Goal: Communication & Community: Share content

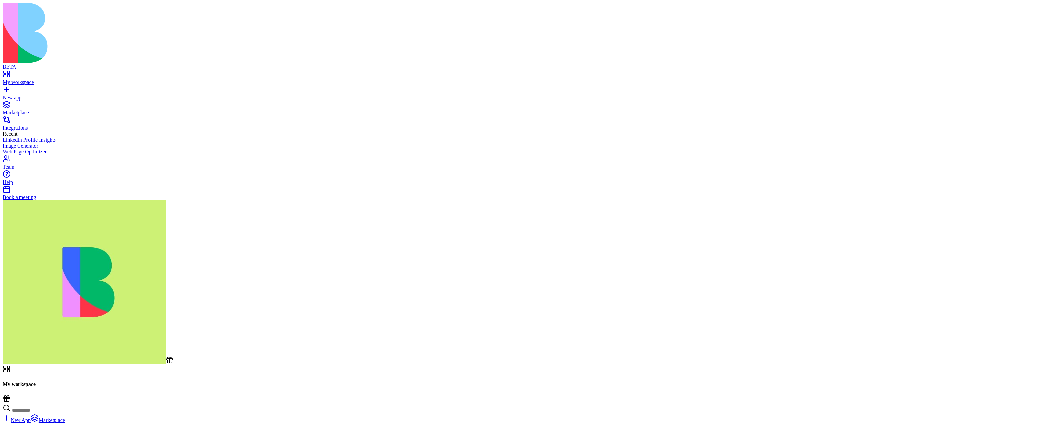
click at [10, 329] on rect at bounding box center [7, 397] width 6 height 1
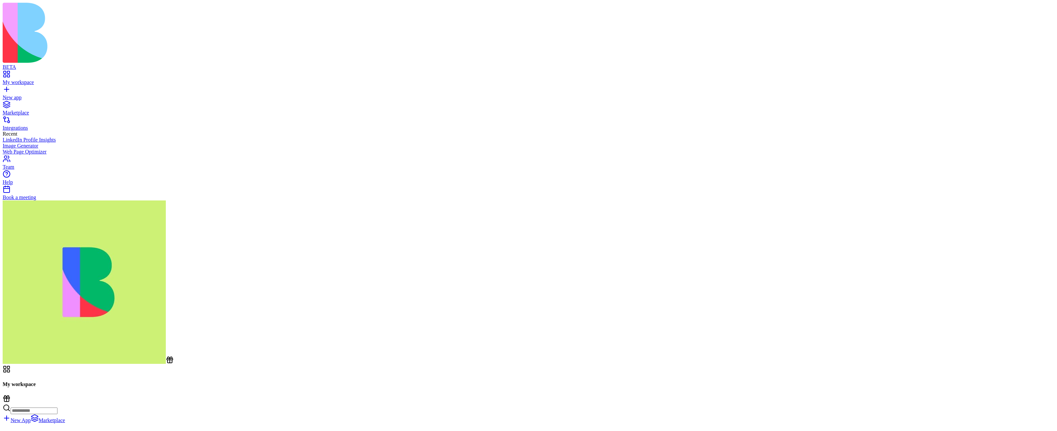
click at [622, 329] on div "My workspace New App Marketplace" at bounding box center [529, 394] width 1052 height 58
click at [698, 329] on div "My workspace New App Marketplace" at bounding box center [529, 394] width 1052 height 58
click at [871, 329] on div "New App Marketplace" at bounding box center [529, 408] width 1052 height 29
click at [9, 329] on icon at bounding box center [6, 399] width 5 height 3
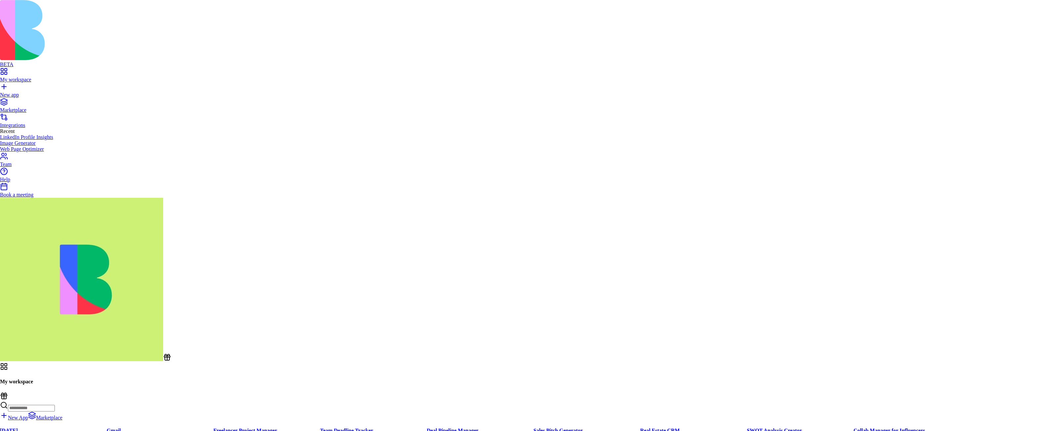
drag, startPoint x: 554, startPoint y: 239, endPoint x: 597, endPoint y: 240, distance: 43.3
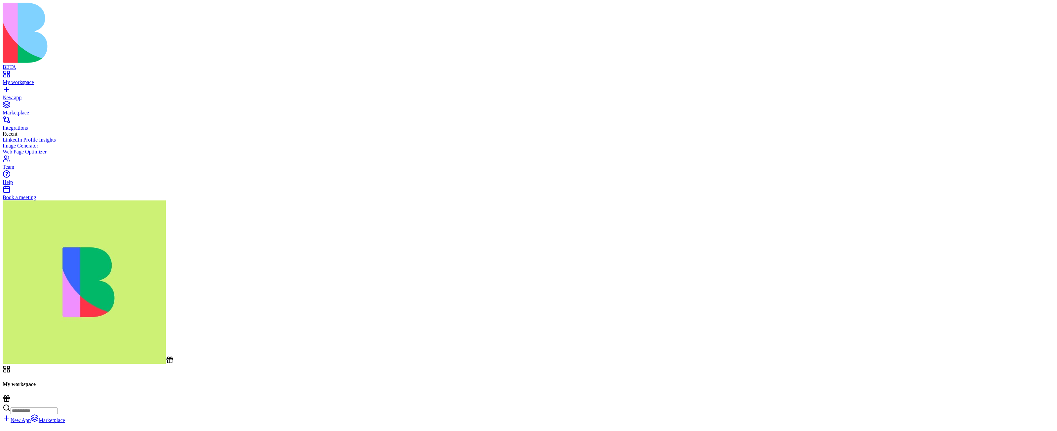
click at [33, 104] on link "Marketplace" at bounding box center [529, 110] width 1052 height 12
click at [34, 200] on div "Book a meeting" at bounding box center [529, 197] width 1052 height 6
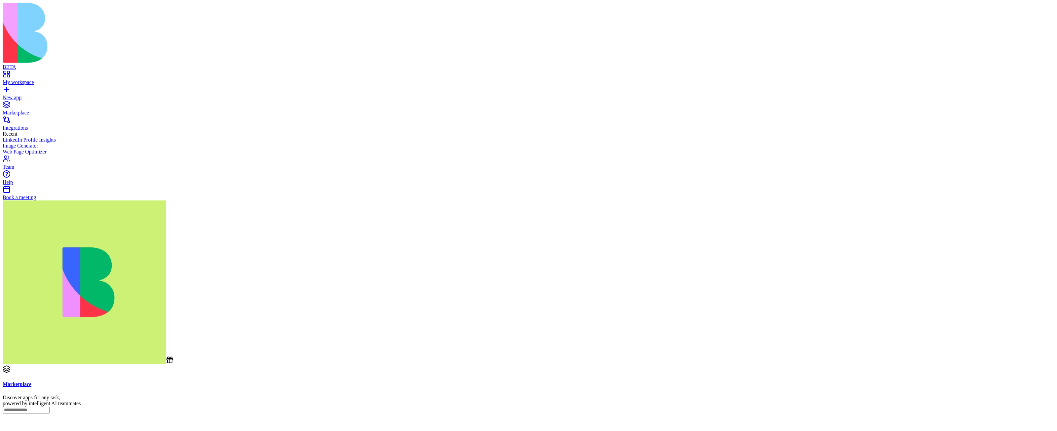
click at [166, 329] on icon at bounding box center [170, 360] width 8 height 8
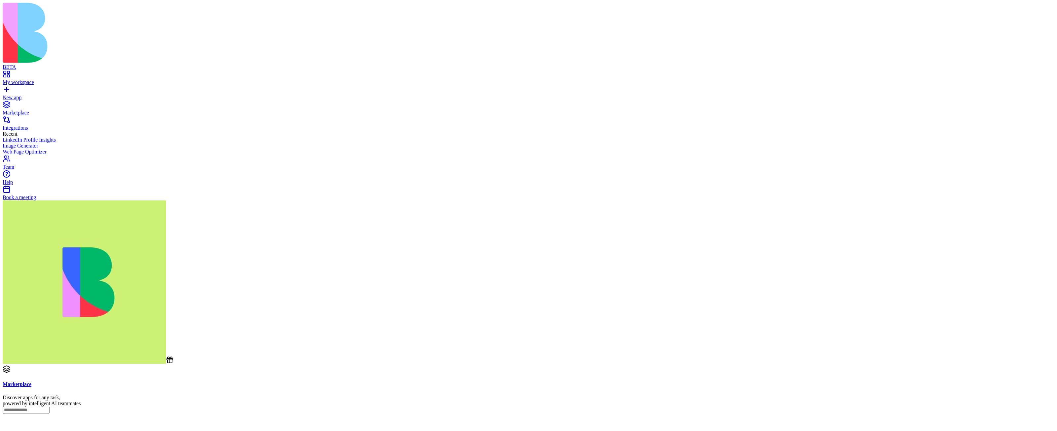
click at [36, 170] on div "Team" at bounding box center [529, 167] width 1052 height 6
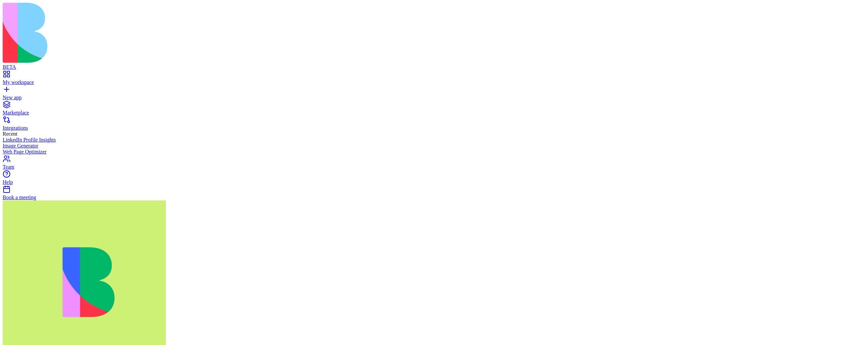
click at [44, 79] on div "My workspace" at bounding box center [423, 82] width 841 height 6
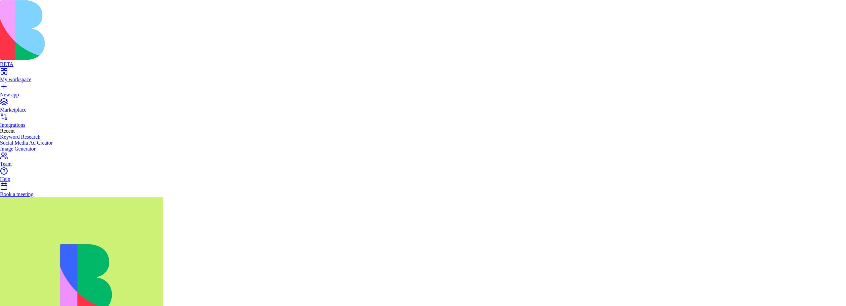
drag, startPoint x: 411, startPoint y: 162, endPoint x: 326, endPoint y: 164, distance: 85.6
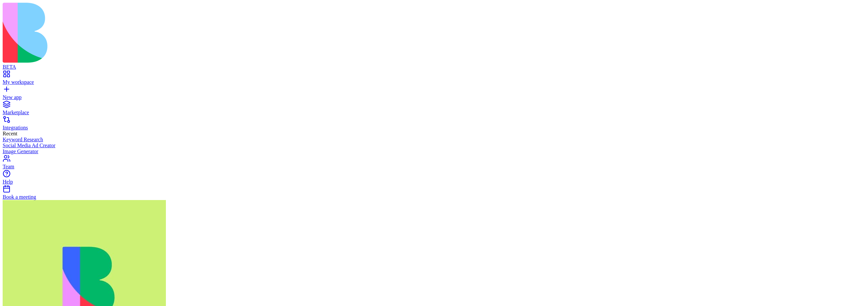
click at [32, 155] on div "Marketplace Integrations Recent Keyword Research Social Media Ad Creator Image …" at bounding box center [423, 127] width 841 height 54
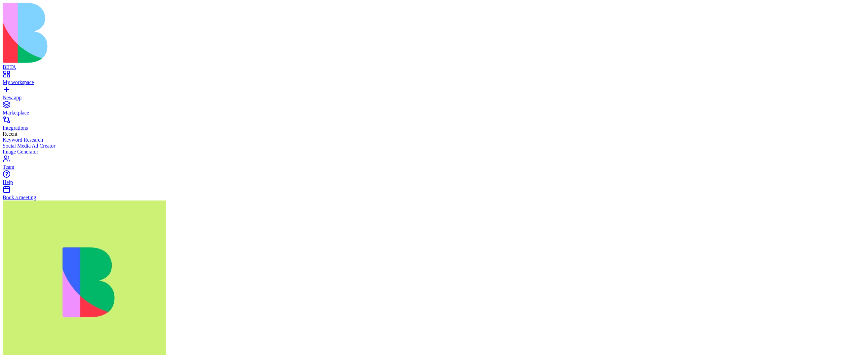
click at [49, 155] on div "Marketplace Integrations Recent Keyword Research Social Media Ad Creator Image …" at bounding box center [423, 127] width 841 height 54
click at [47, 155] on div "Marketplace Integrations Recent Keyword Research Social Media Ad Creator Image …" at bounding box center [423, 127] width 841 height 54
click at [27, 155] on div "Marketplace Integrations Recent Keyword Research Social Media Ad Creator Image …" at bounding box center [423, 127] width 841 height 54
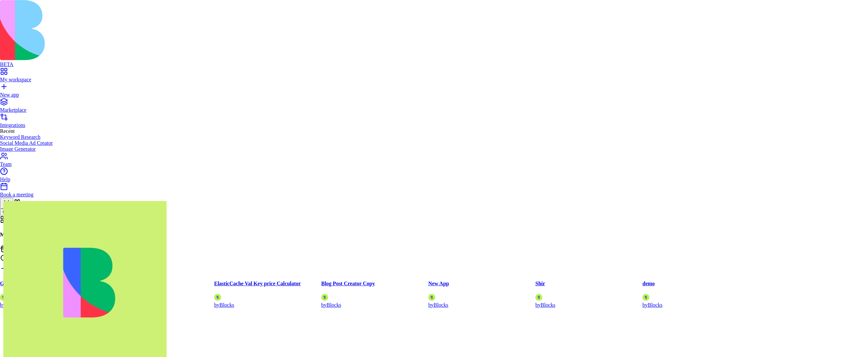
click at [32, 306] on html "BETA My workspace New app Marketplace Integrations Recent Keyword Research Soci…" at bounding box center [423, 326] width 846 height 653
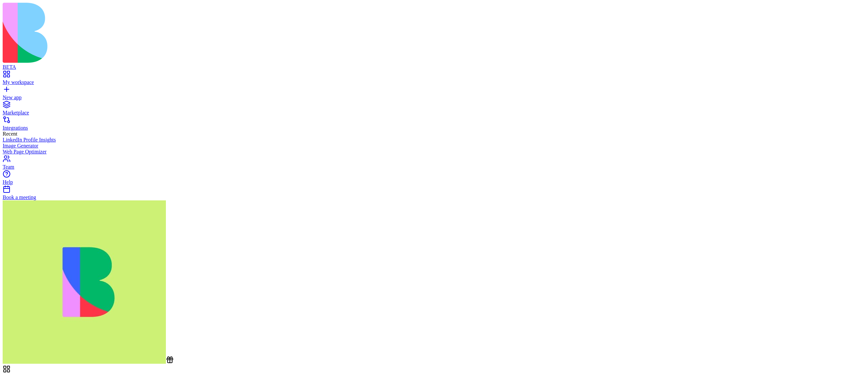
click at [40, 155] on div "Marketplace Integrations Recent LinkedIn Profile Insights Image Generator Web P…" at bounding box center [423, 127] width 841 height 54
click at [36, 155] on div "Marketplace Integrations Recent LinkedIn Profile Insights Image Generator Web P…" at bounding box center [423, 127] width 841 height 54
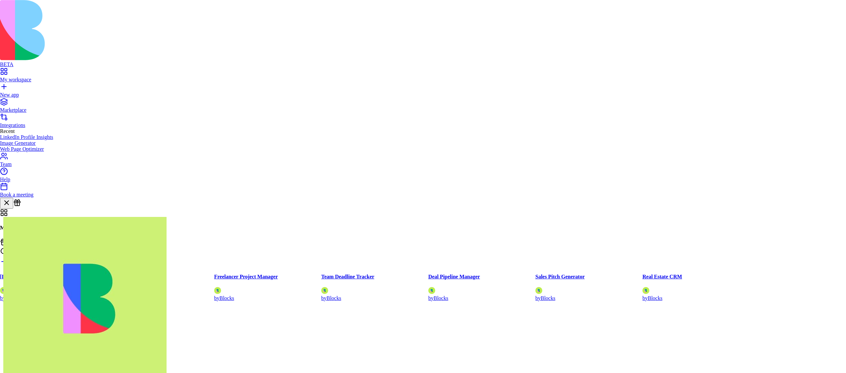
click at [30, 357] on html "BETA My workspace New app Marketplace Integrations Recent LinkedIn Profile Insi…" at bounding box center [423, 331] width 846 height 662
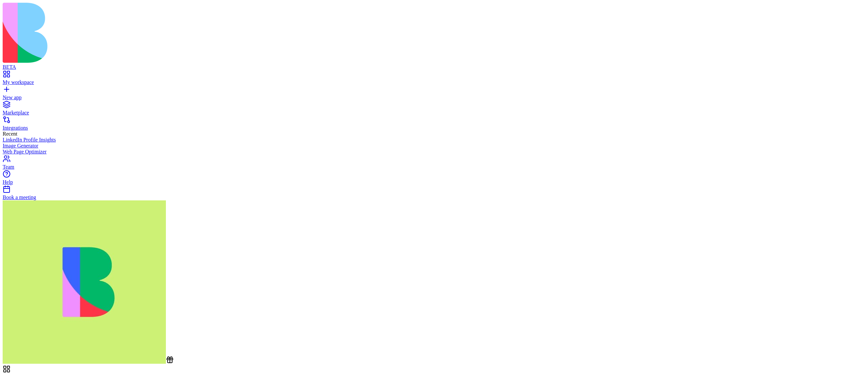
click at [170, 357] on icon at bounding box center [170, 360] width 0 height 4
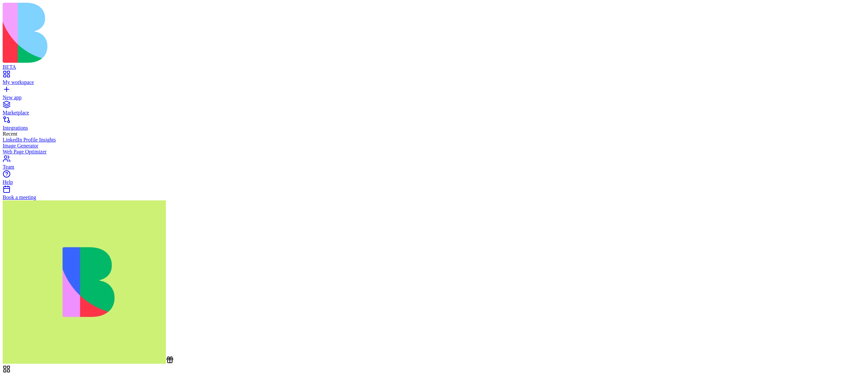
click at [167, 357] on rect at bounding box center [170, 358] width 6 height 1
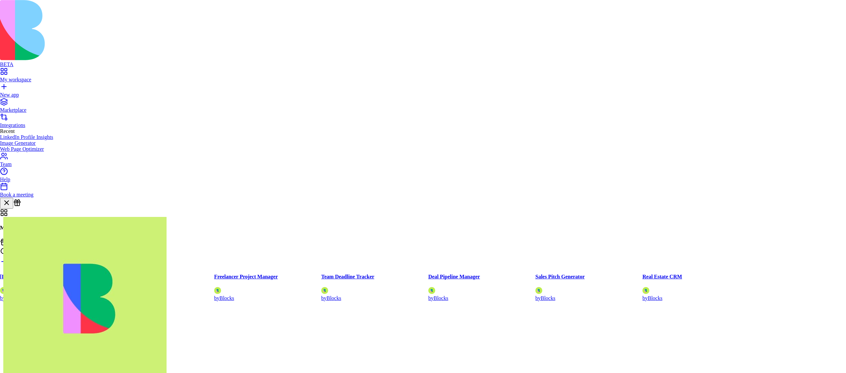
click at [23, 357] on html "BETA My workspace New app Marketplace Integrations Recent LinkedIn Profile Insi…" at bounding box center [423, 331] width 846 height 662
click at [33, 357] on html "BETA My workspace New app Marketplace Integrations Recent LinkedIn Profile Insi…" at bounding box center [423, 331] width 846 height 662
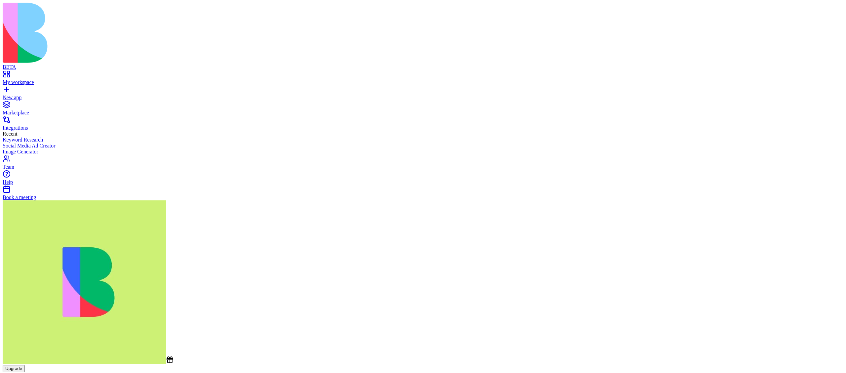
click at [66, 155] on div "Marketplace Integrations Recent Keyword Research Social Media Ad Creator Image …" at bounding box center [423, 127] width 841 height 54
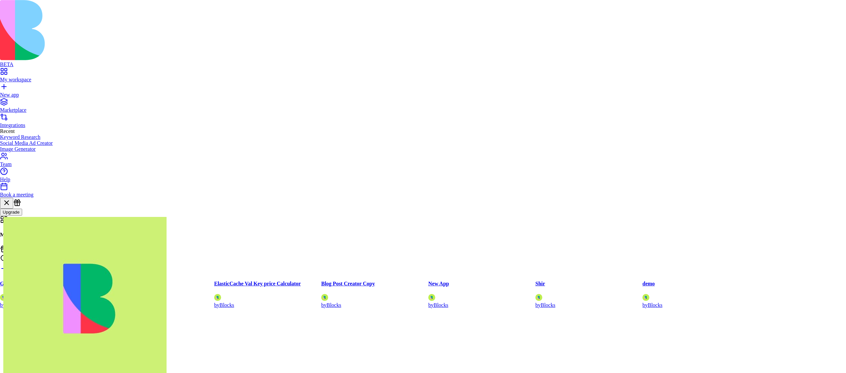
click at [28, 358] on html "BETA My workspace New app Marketplace Integrations Recent Keyword Research Soci…" at bounding box center [423, 334] width 846 height 669
click at [32, 356] on html "BETA My workspace New app Marketplace Integrations Recent Keyword Research Soci…" at bounding box center [423, 334] width 846 height 669
click at [26, 353] on html "BETA My workspace New app Marketplace Integrations Recent Keyword Research Soci…" at bounding box center [423, 334] width 846 height 669
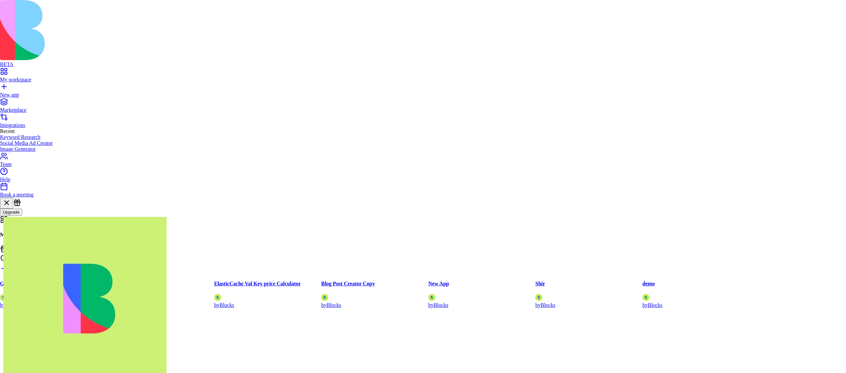
click at [8, 359] on html "BETA My workspace New app Marketplace Integrations Recent Keyword Research Soci…" at bounding box center [423, 334] width 846 height 669
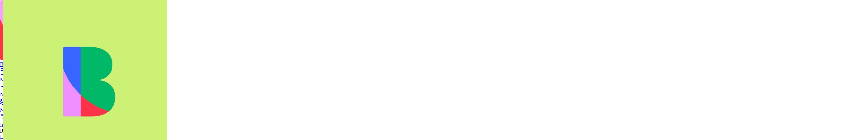
scroll to position [16, 0]
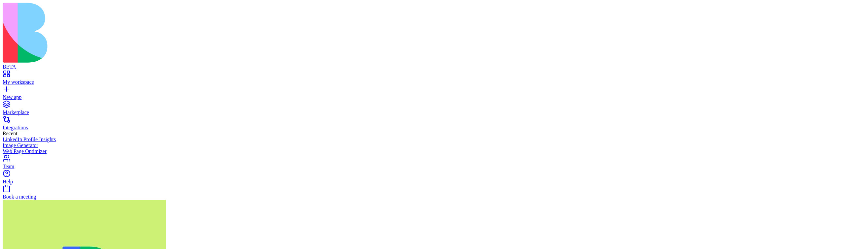
scroll to position [4794, 0]
